Goal: Communication & Community: Connect with others

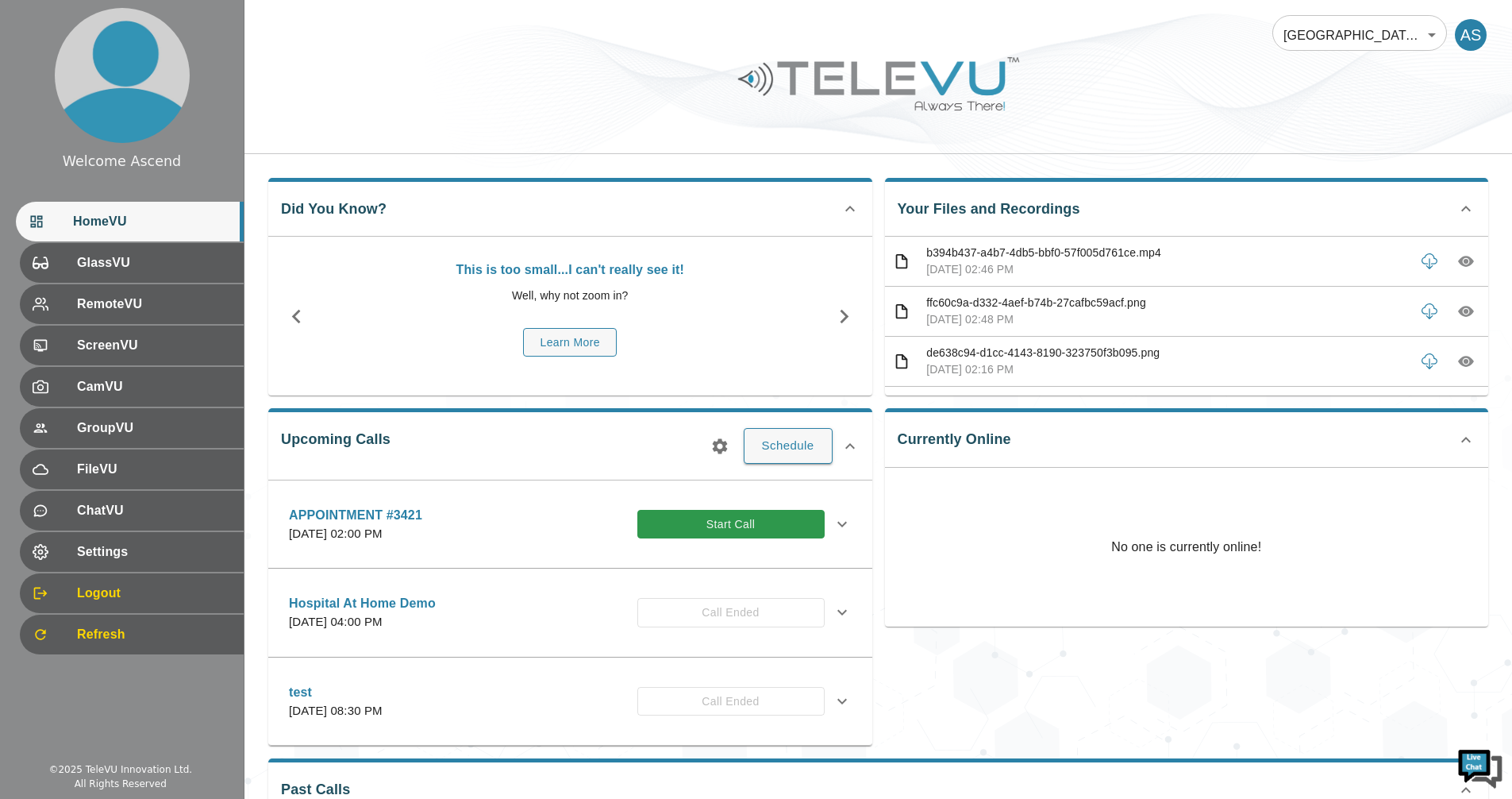
click at [778, 533] on button "Start Call" at bounding box center [731, 524] width 187 height 29
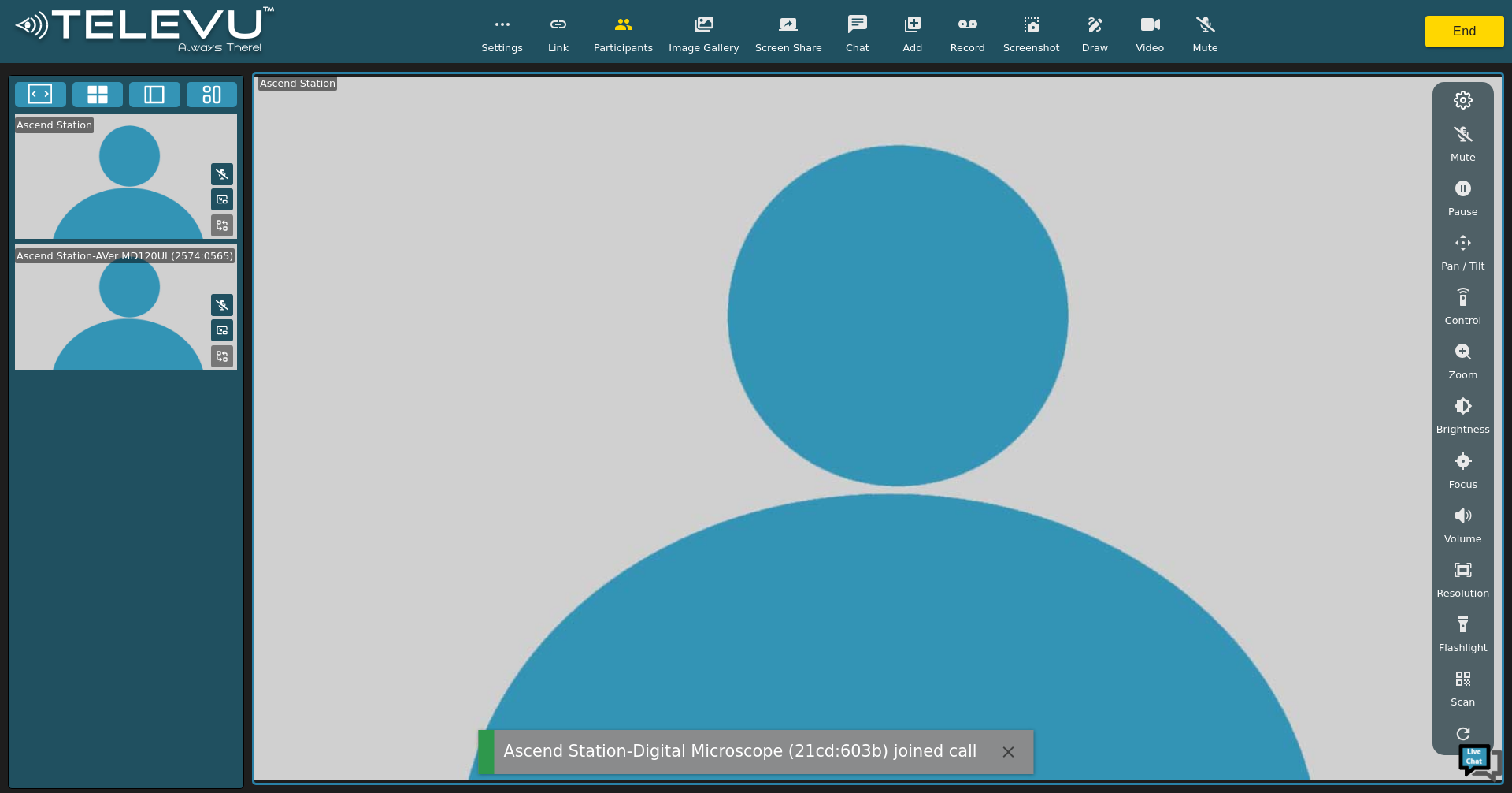
click at [107, 88] on icon at bounding box center [97, 95] width 19 height 19
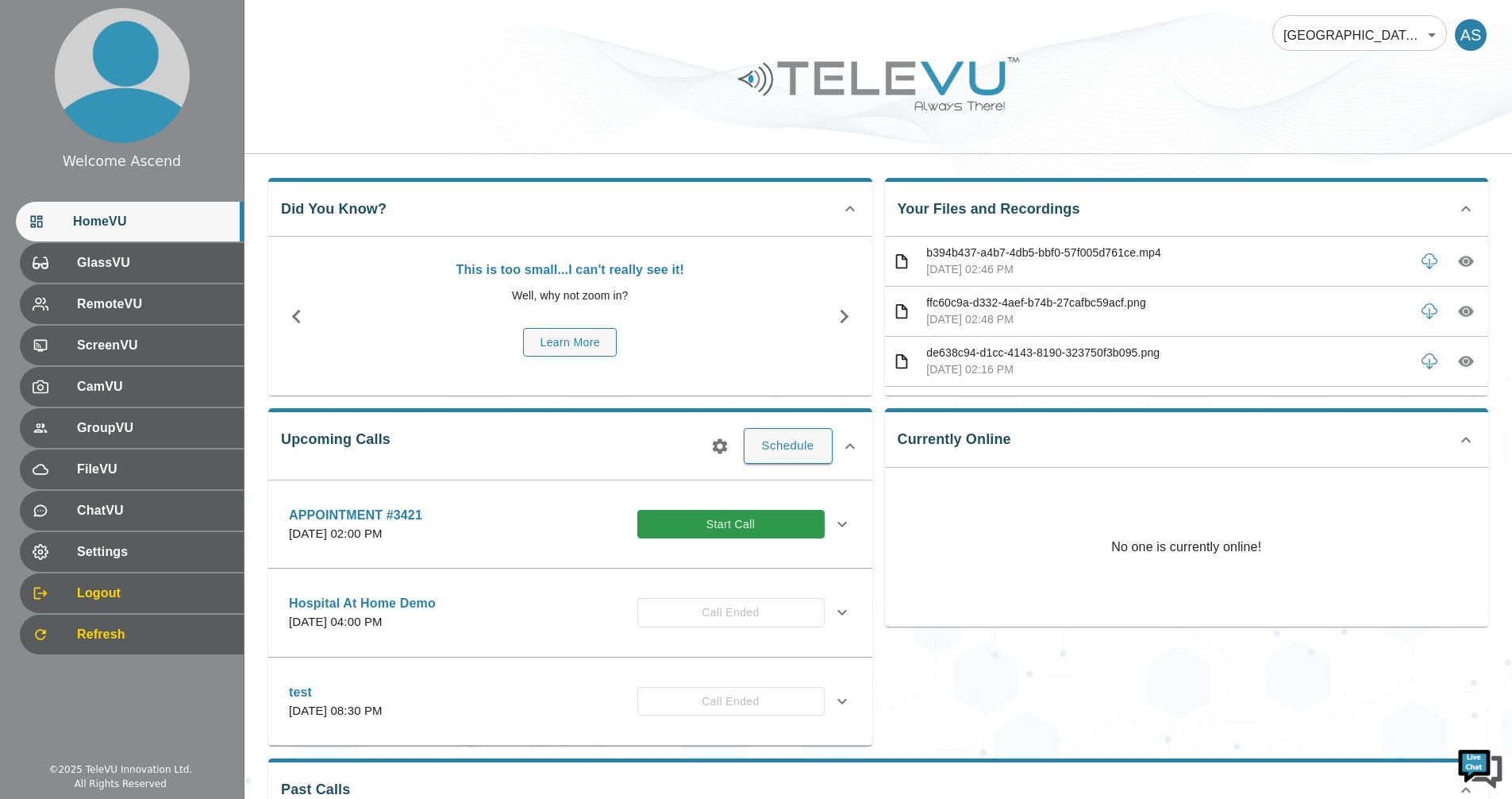
click at [722, 520] on button "Start Call" at bounding box center [731, 524] width 187 height 29
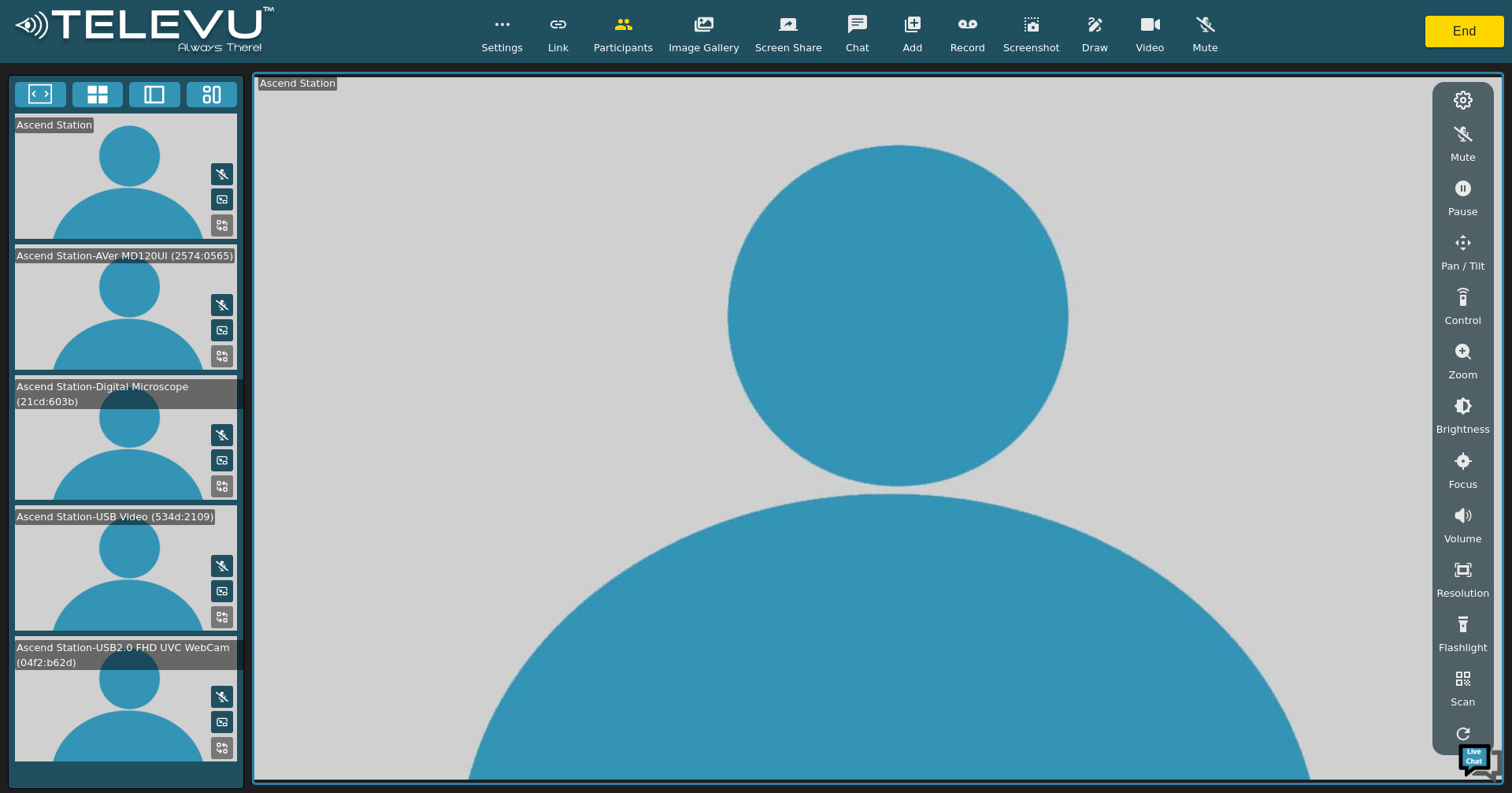
click at [103, 100] on icon at bounding box center [97, 95] width 19 height 19
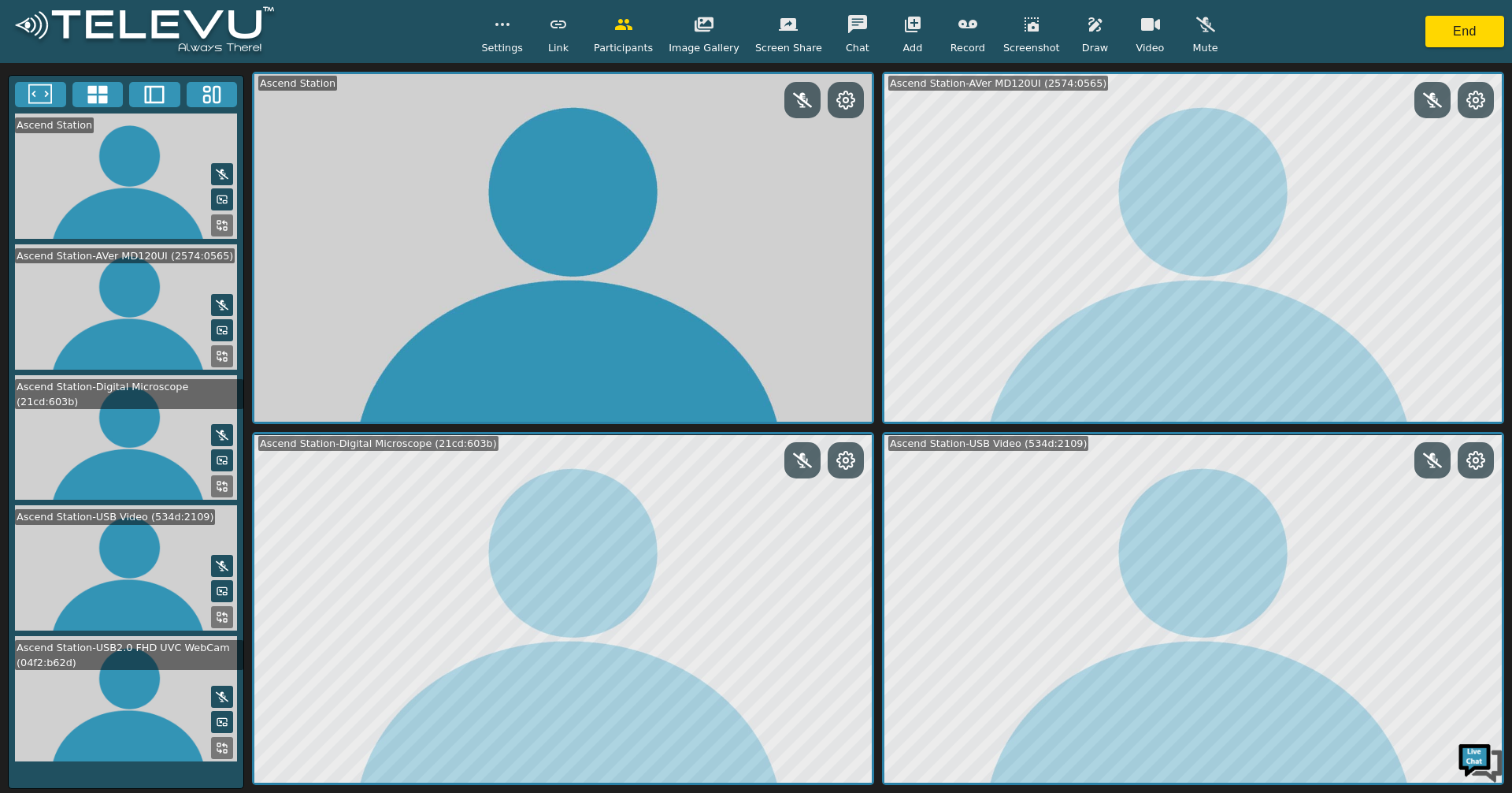
click at [221, 731] on video at bounding box center [125, 698] width 235 height 125
click at [215, 745] on button at bounding box center [222, 748] width 22 height 22
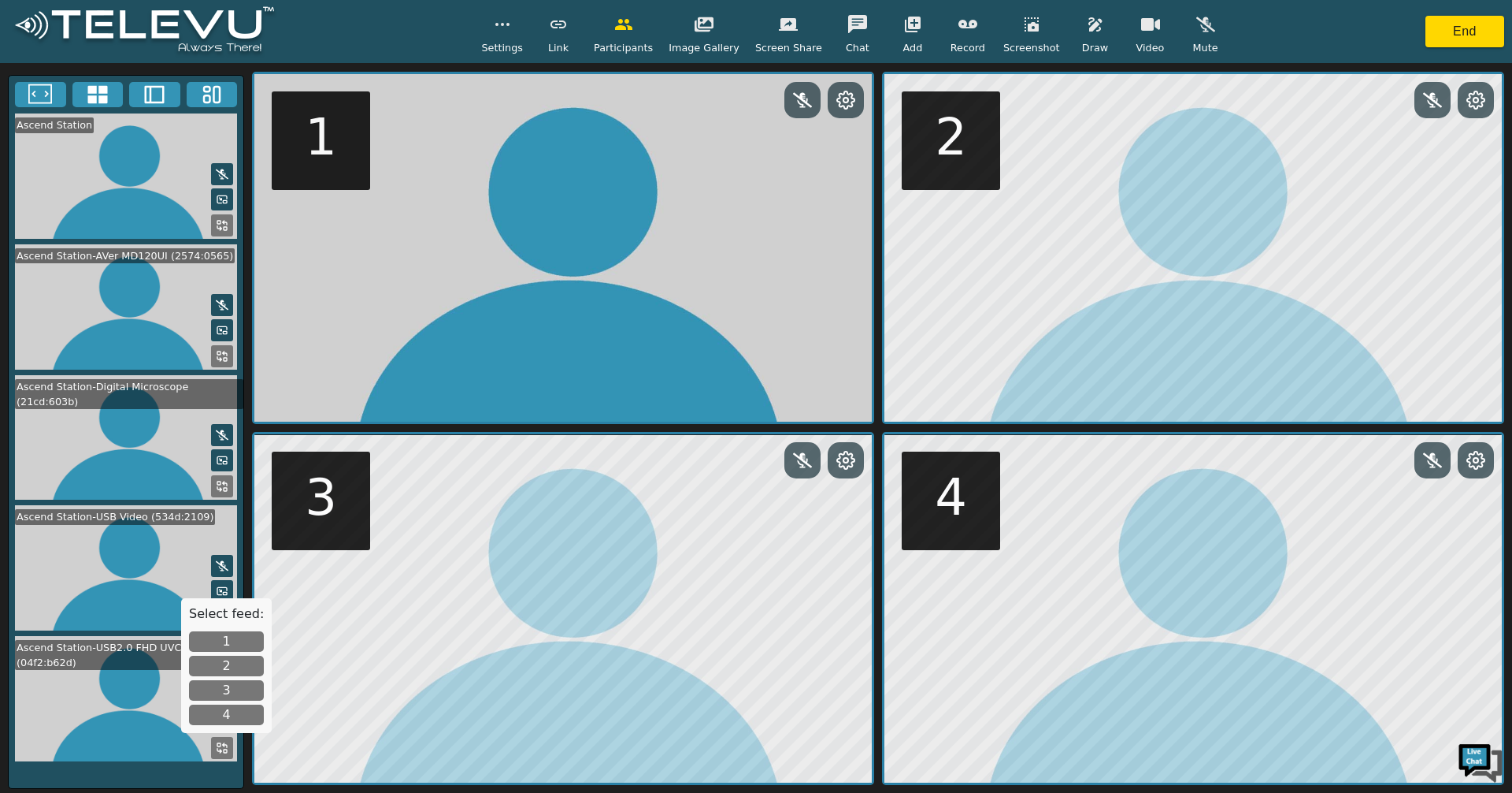
click at [207, 708] on button "4" at bounding box center [226, 715] width 75 height 20
